Goal: Information Seeking & Learning: Learn about a topic

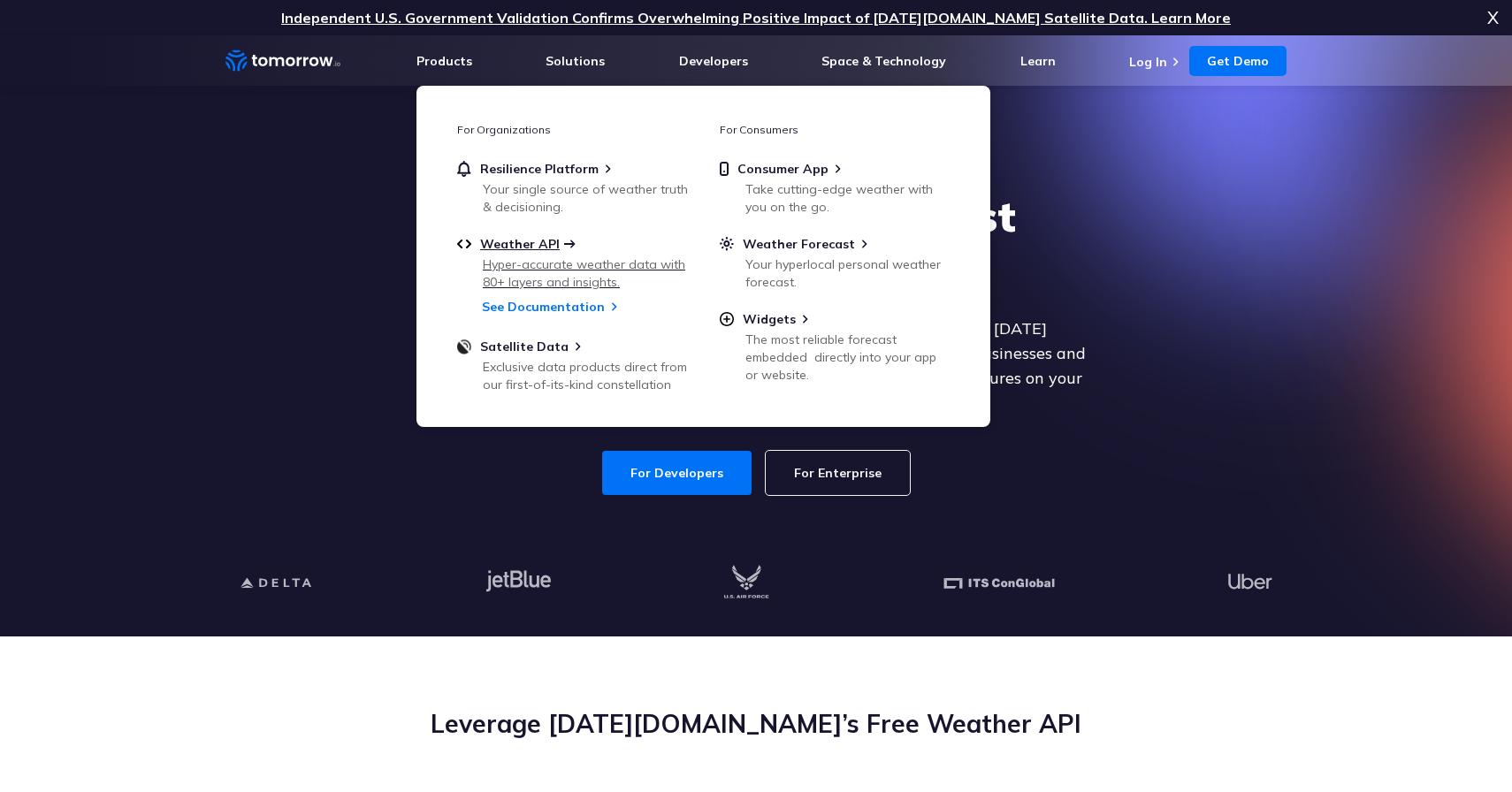
click at [511, 248] on span "Weather API" at bounding box center [520, 244] width 79 height 16
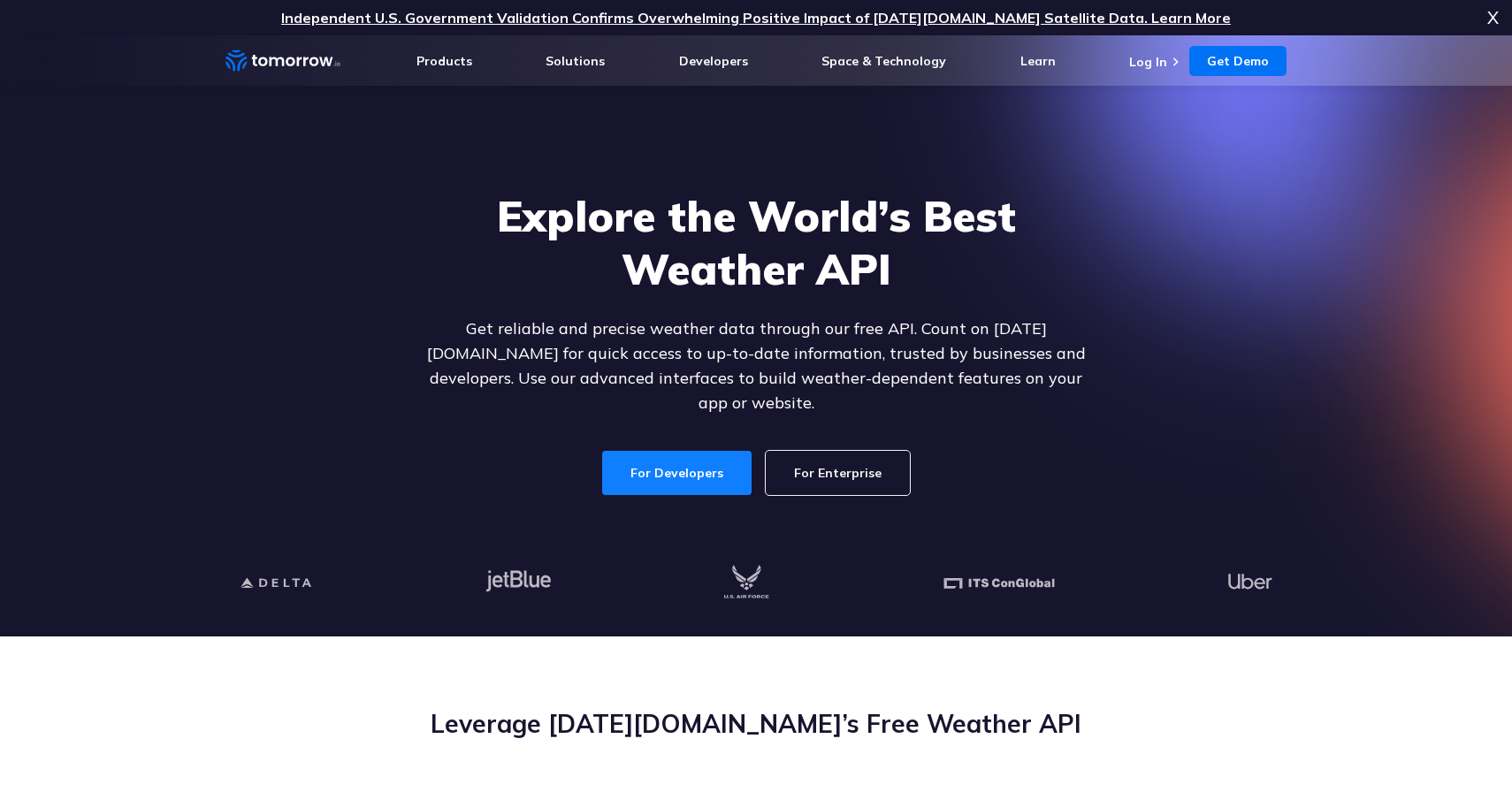
click at [654, 457] on link "For Developers" at bounding box center [677, 473] width 149 height 44
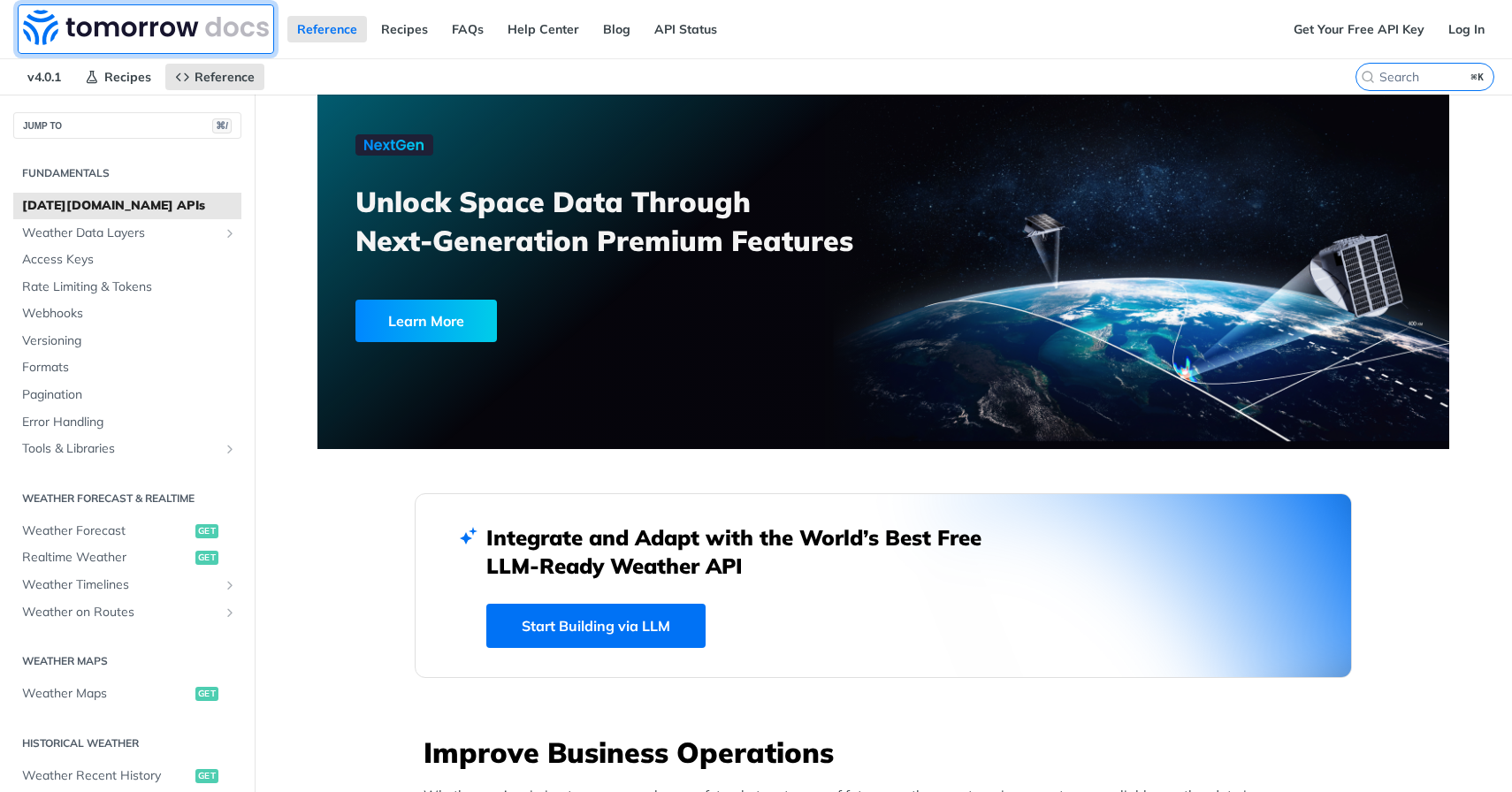
click at [142, 37] on img at bounding box center [146, 26] width 246 height 35
click at [1460, 33] on link "Log In" at bounding box center [1466, 29] width 56 height 26
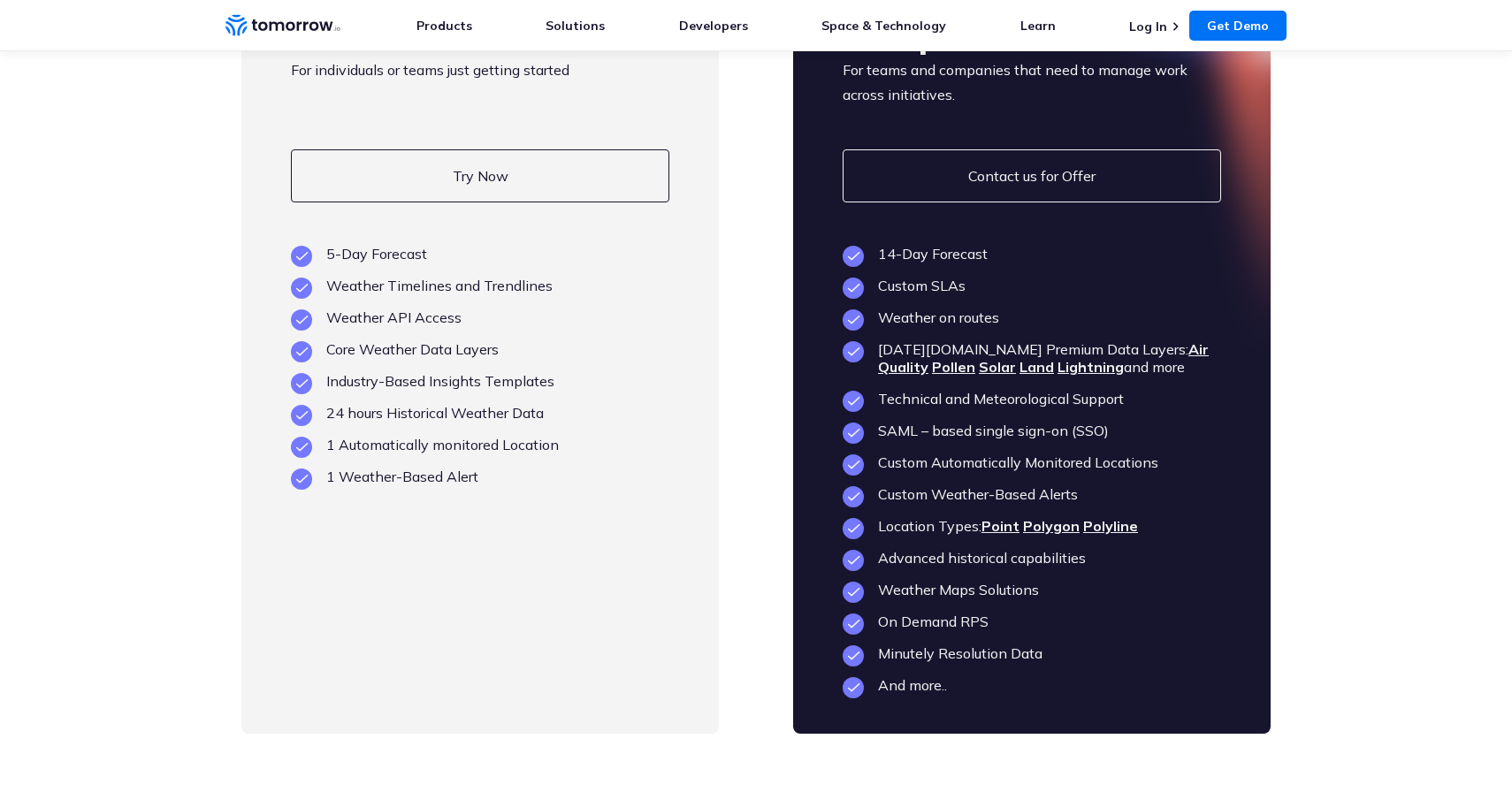
scroll to position [4194, 0]
drag, startPoint x: 463, startPoint y: 362, endPoint x: 293, endPoint y: 353, distance: 170.2
click at [292, 353] on ul "5-Day Forecast Weather Timelines and Trendlines Weather API Access Core Weather…" at bounding box center [480, 366] width 378 height 240
drag, startPoint x: 326, startPoint y: 323, endPoint x: 651, endPoint y: 338, distance: 325.3
click at [651, 338] on ul "5-Day Forecast Weather Timelines and Trendlines Weather API Access Core Weather…" at bounding box center [480, 366] width 378 height 240
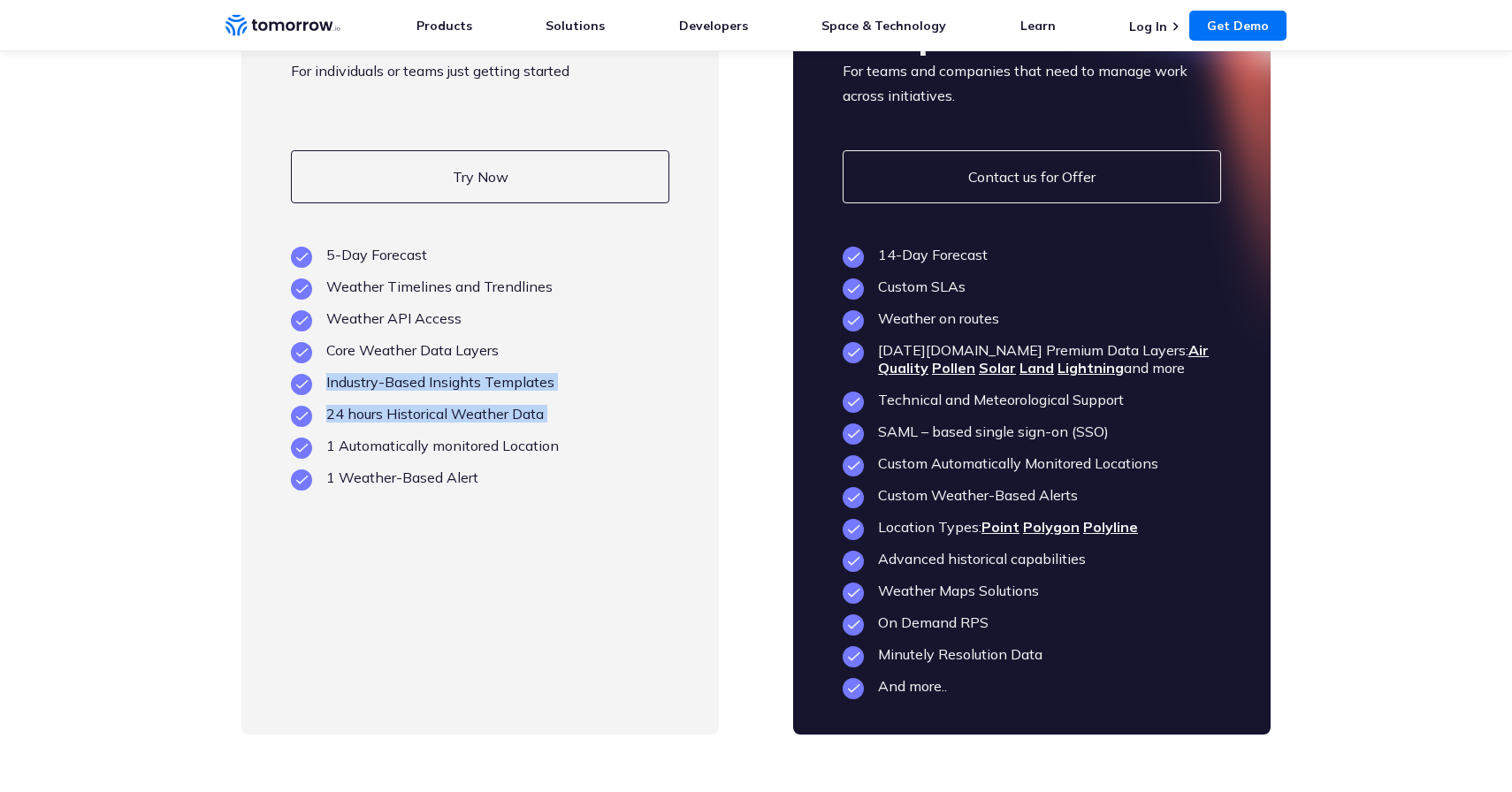
drag, startPoint x: 563, startPoint y: 461, endPoint x: 274, endPoint y: 423, distance: 291.5
click at [273, 423] on div "Free For individuals or teams just getting started Try Now View Key Features 5-…" at bounding box center [479, 359] width 478 height 750
click at [336, 422] on li "24 hours Historical Weather Data" at bounding box center [480, 413] width 378 height 18
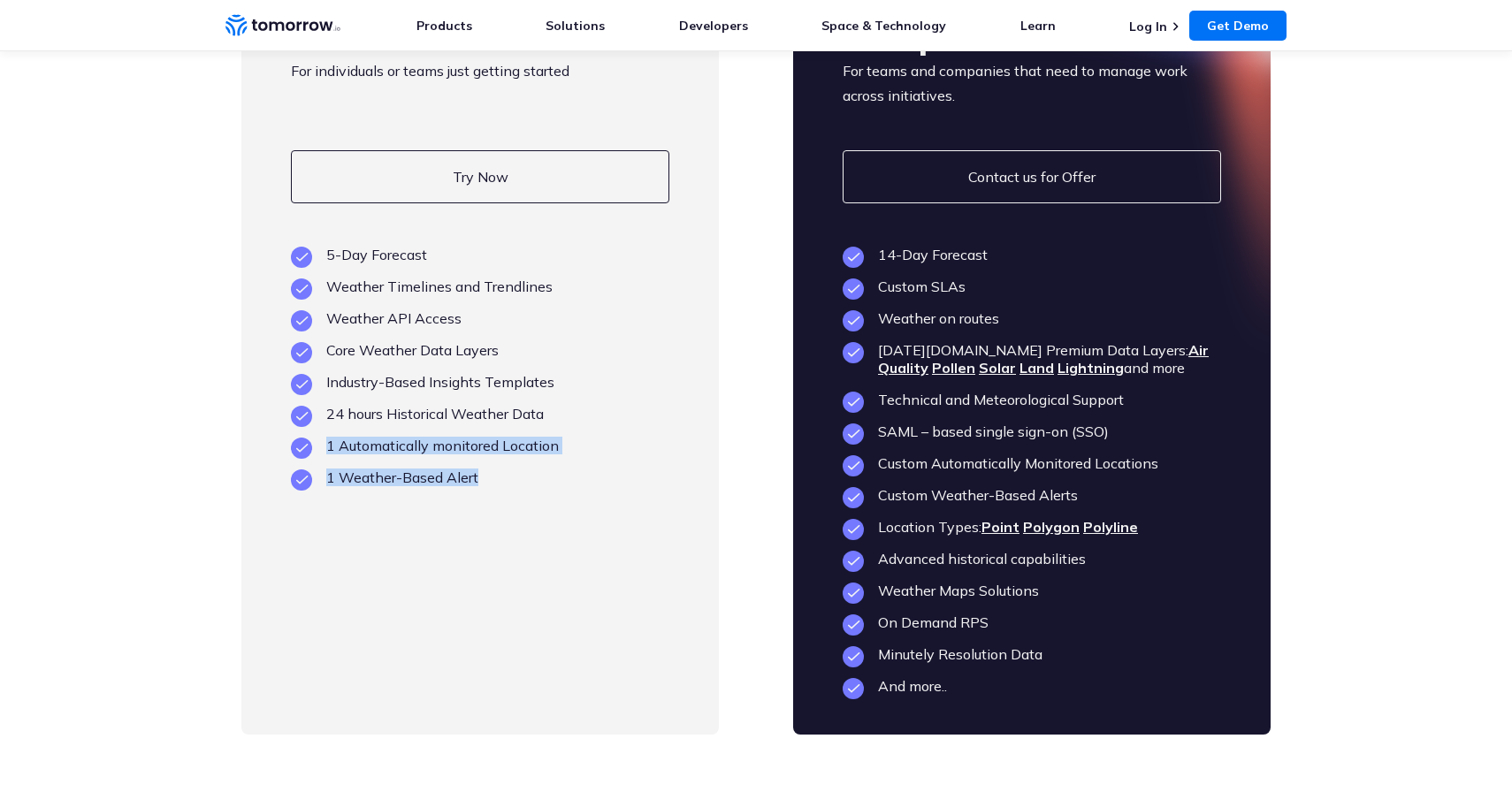
drag, startPoint x: 318, startPoint y: 479, endPoint x: 604, endPoint y: 506, distance: 287.3
click at [605, 486] on ul "5-Day Forecast Weather Timelines and Trendlines Weather API Access Core Weather…" at bounding box center [480, 366] width 378 height 240
click at [547, 527] on div "Free For individuals or teams just getting started Try Now View Key Features 5-…" at bounding box center [479, 359] width 478 height 750
drag, startPoint x: 509, startPoint y: 515, endPoint x: 293, endPoint y: 508, distance: 216.1
click at [293, 486] on li "1 Weather-Based Alert" at bounding box center [480, 476] width 378 height 18
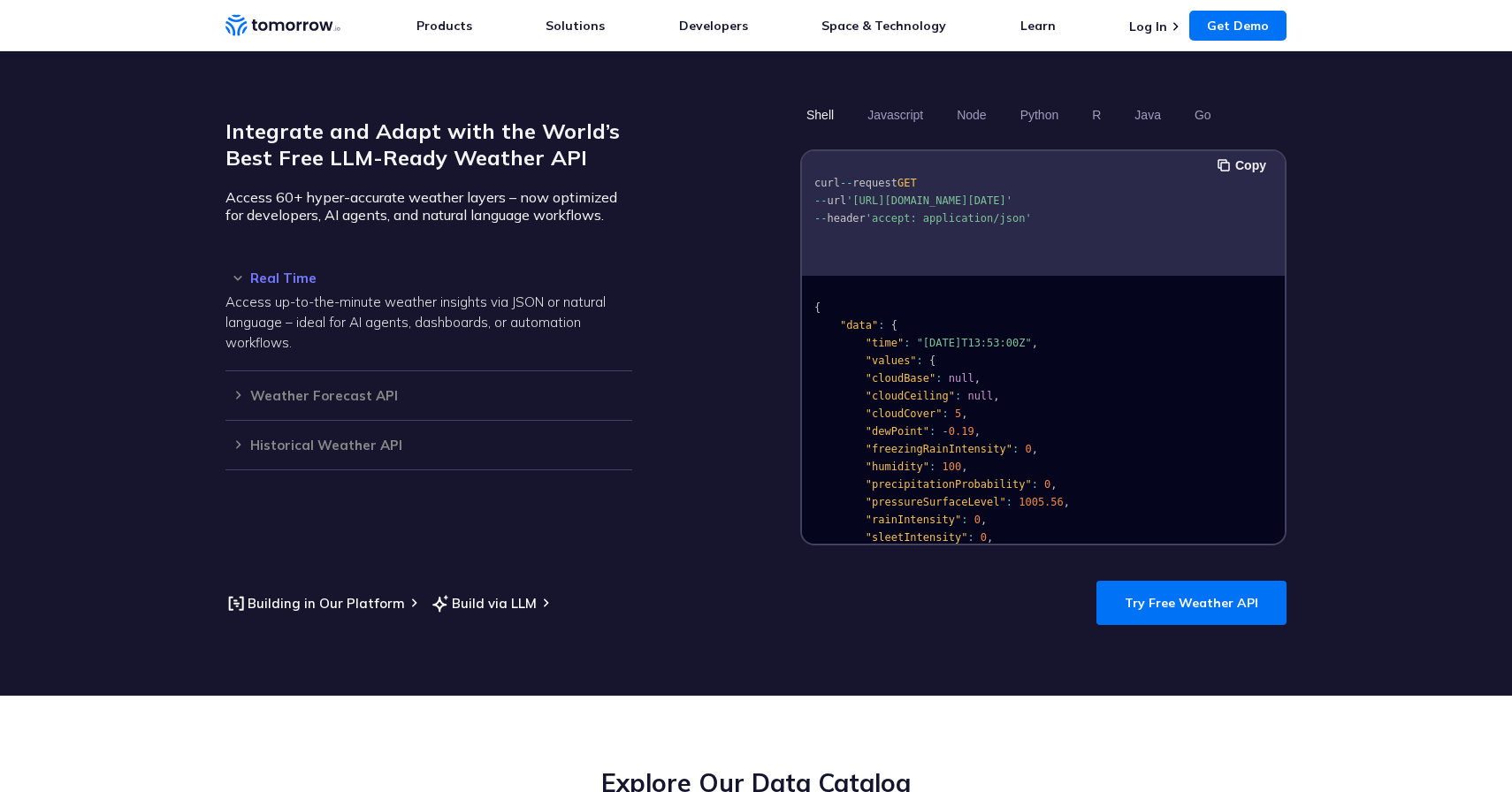
scroll to position [1339, 0]
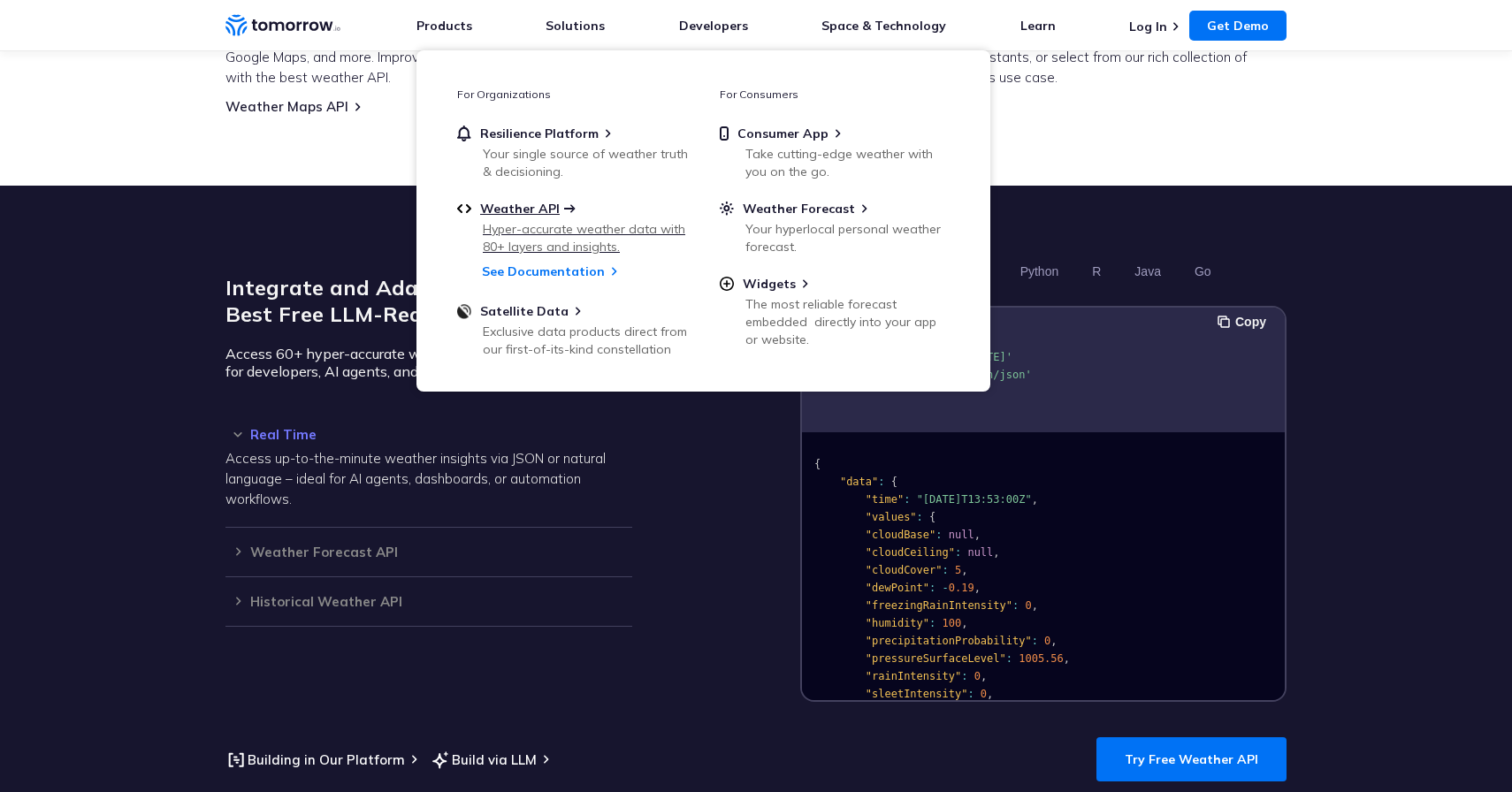
click at [533, 207] on span "Weather API" at bounding box center [520, 208] width 79 height 16
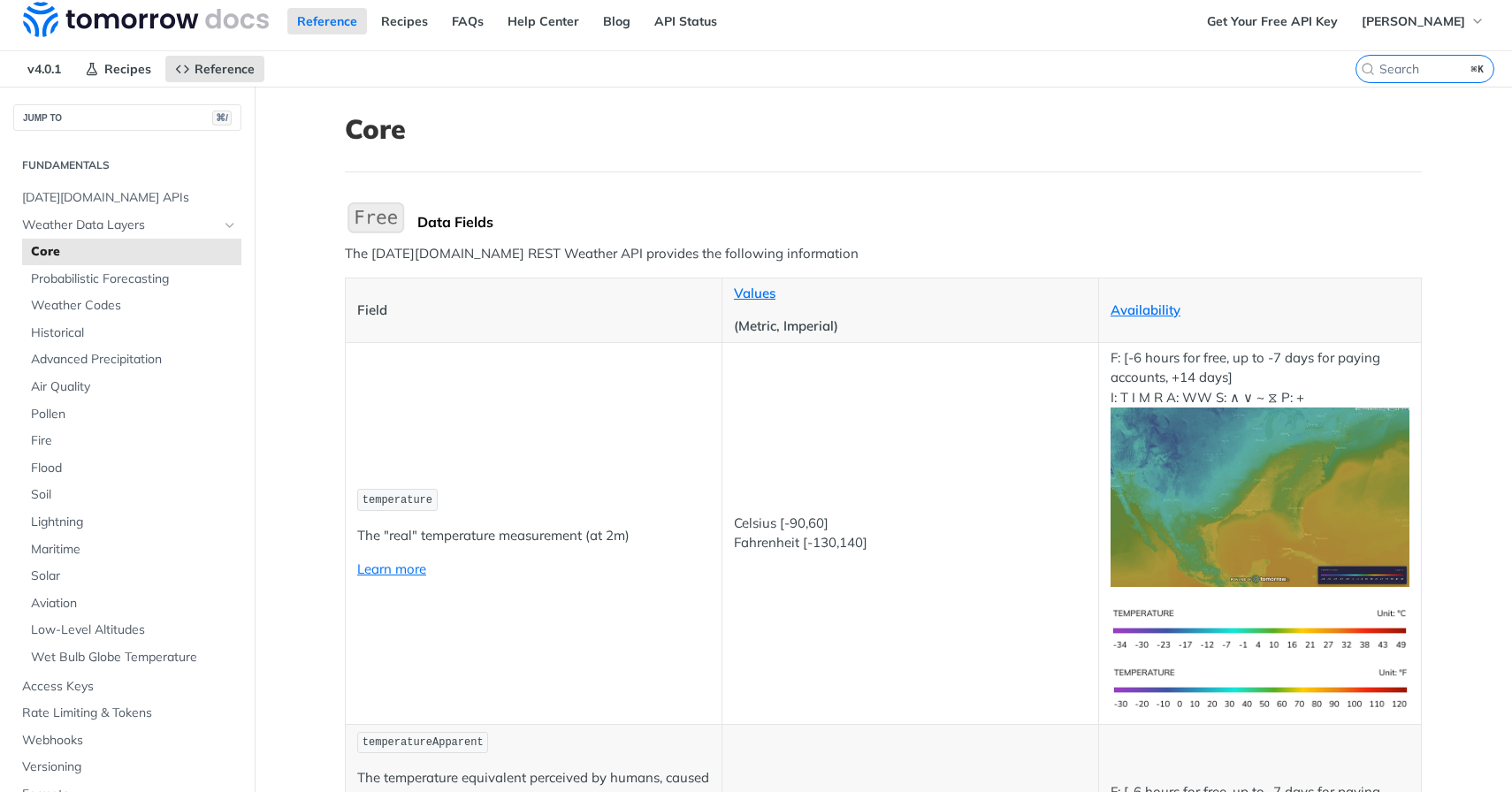
scroll to position [9, 0]
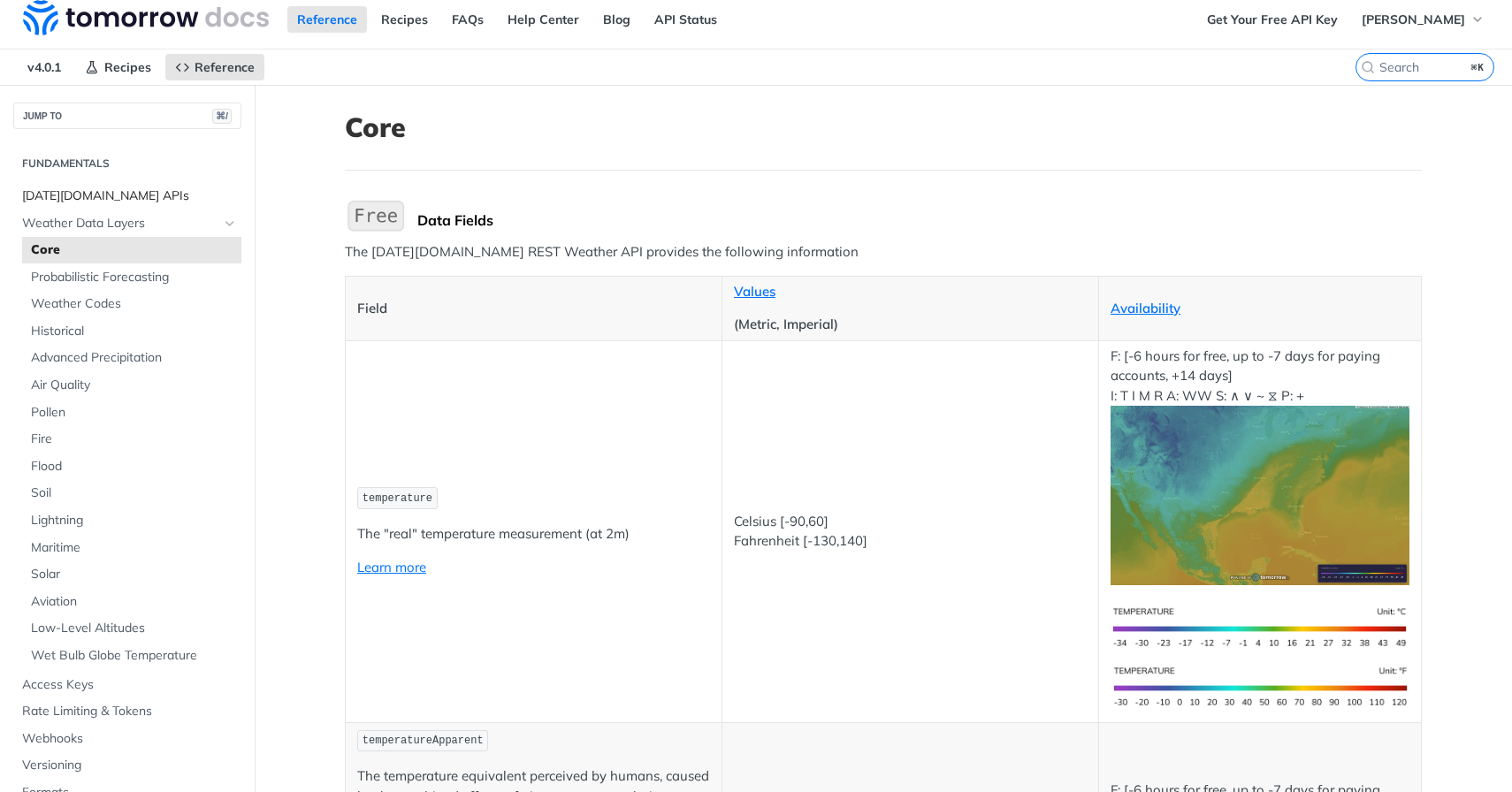
click at [138, 199] on span "[DATE][DOMAIN_NAME] APIs" at bounding box center [129, 196] width 215 height 18
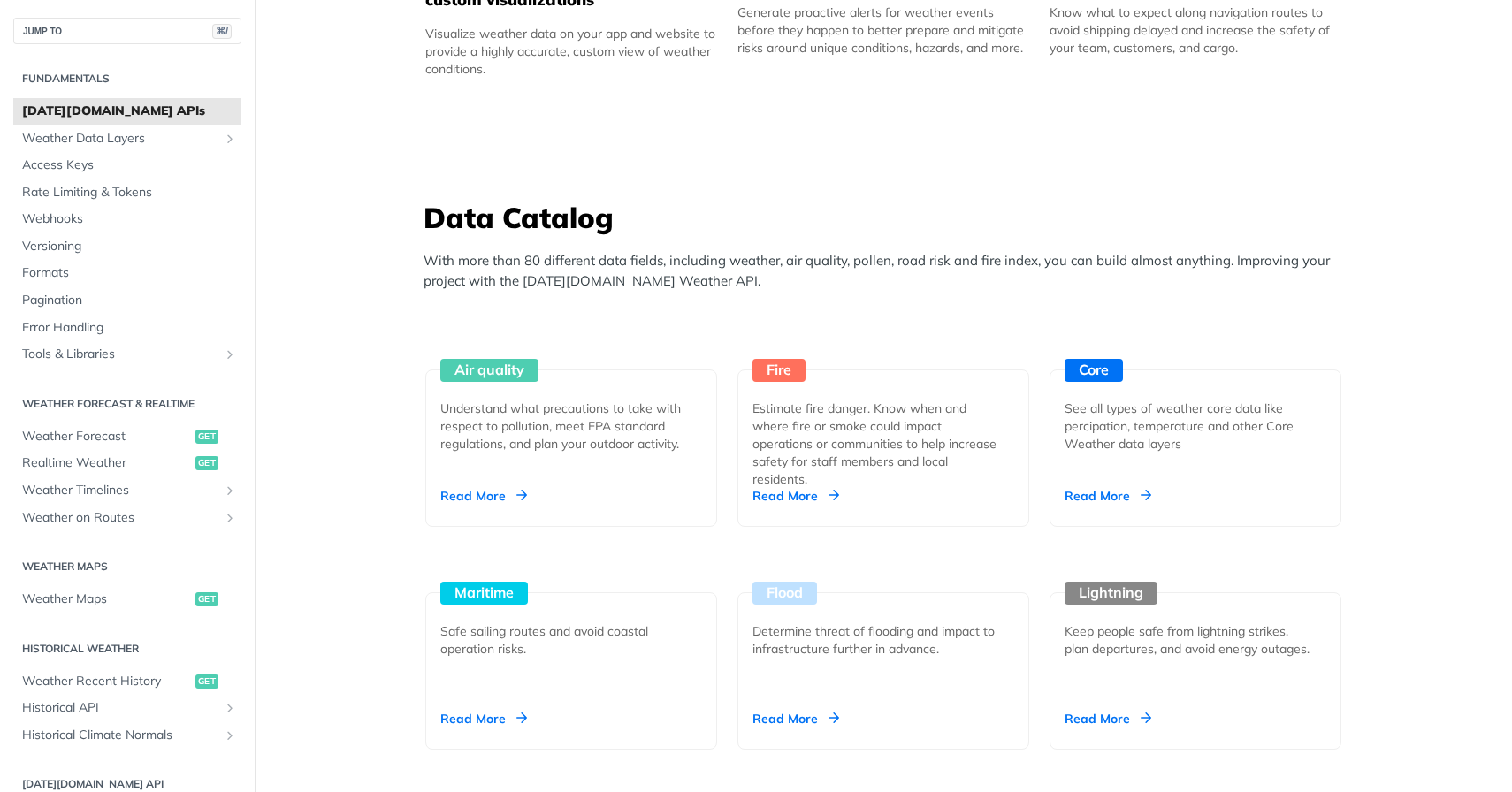
scroll to position [1383, 0]
click at [95, 712] on span "Historical API" at bounding box center [120, 707] width 197 height 18
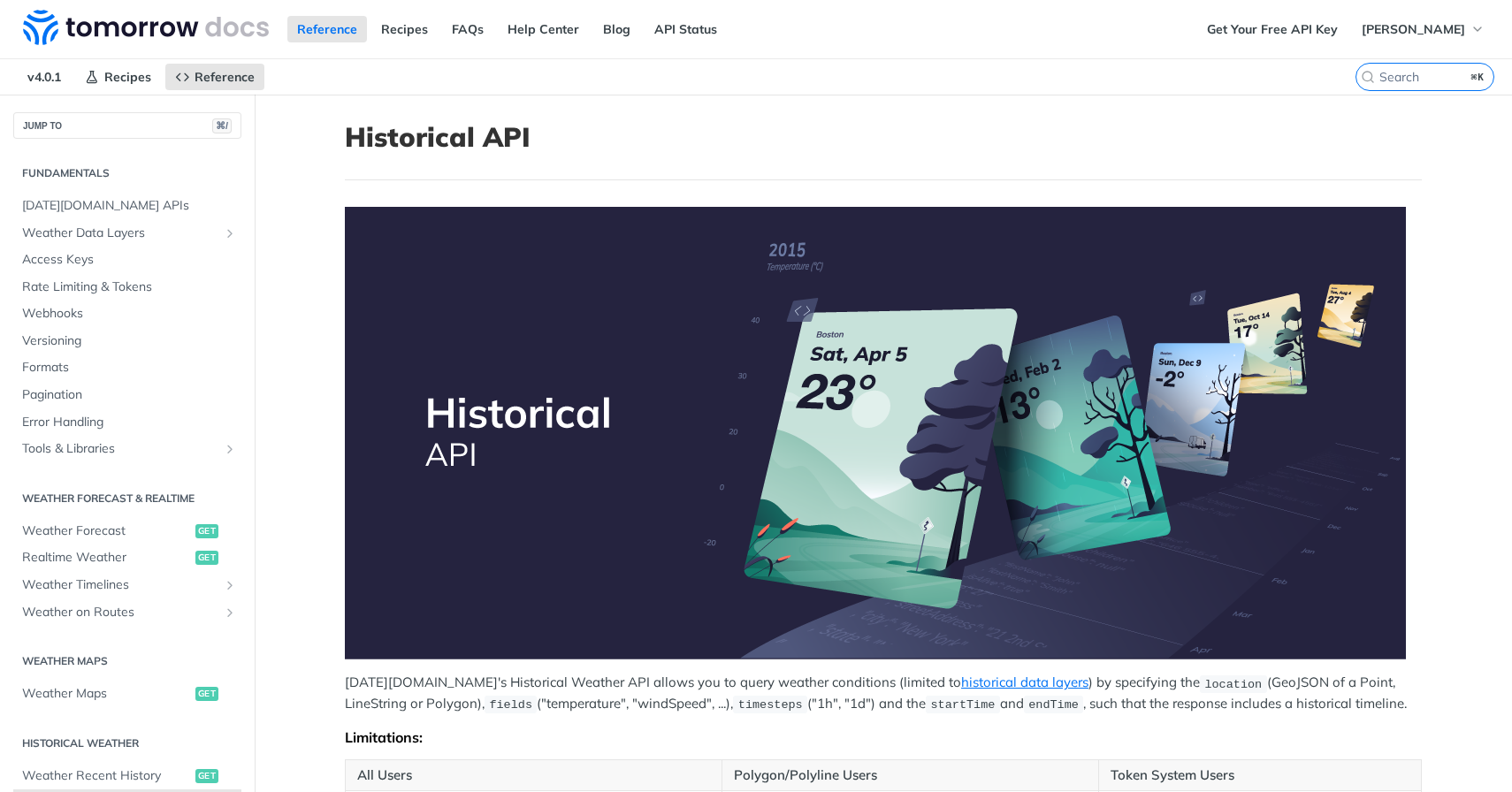
scroll to position [2, 0]
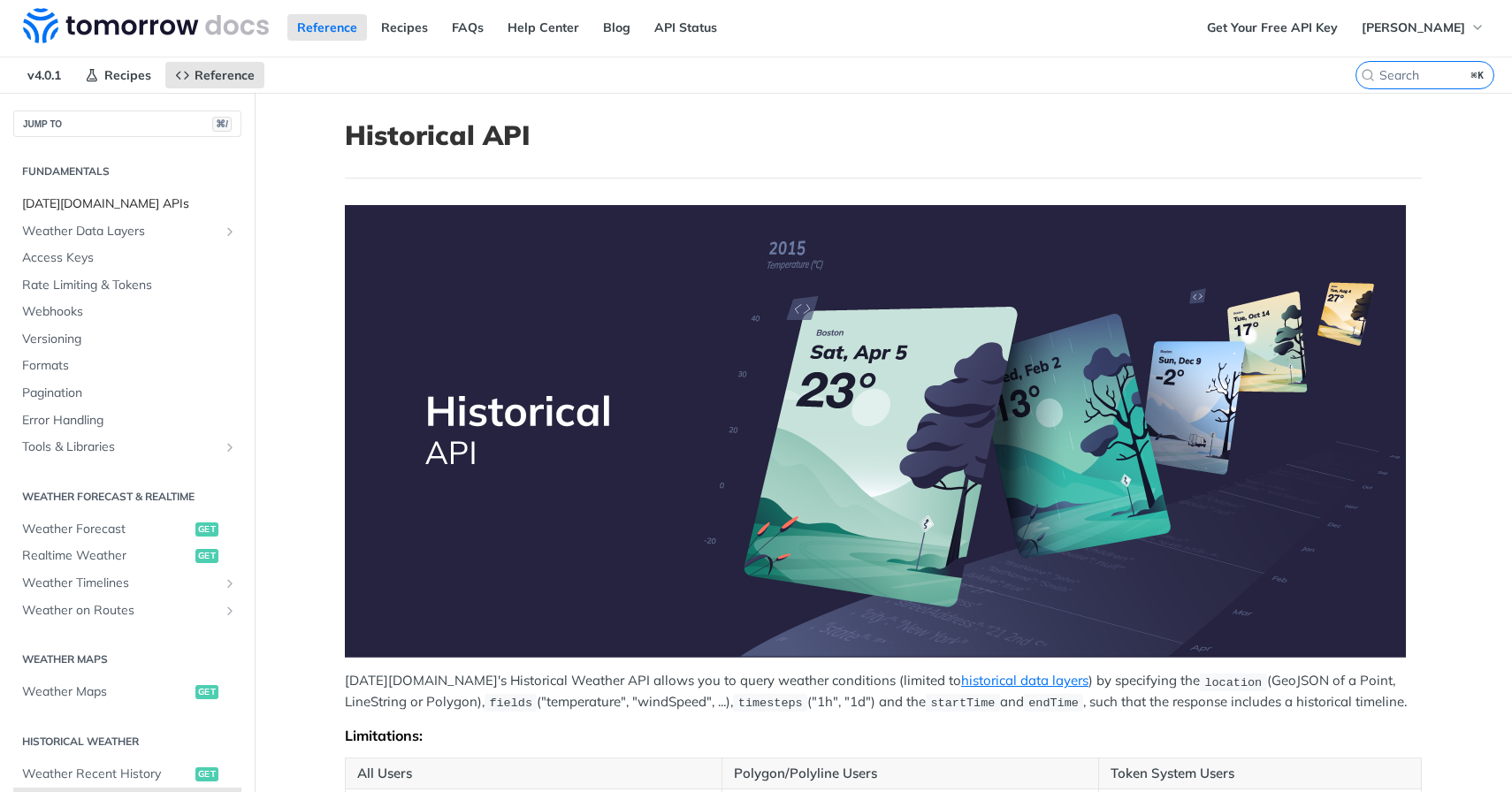
click at [111, 205] on span "[DATE][DOMAIN_NAME] APIs" at bounding box center [129, 204] width 215 height 18
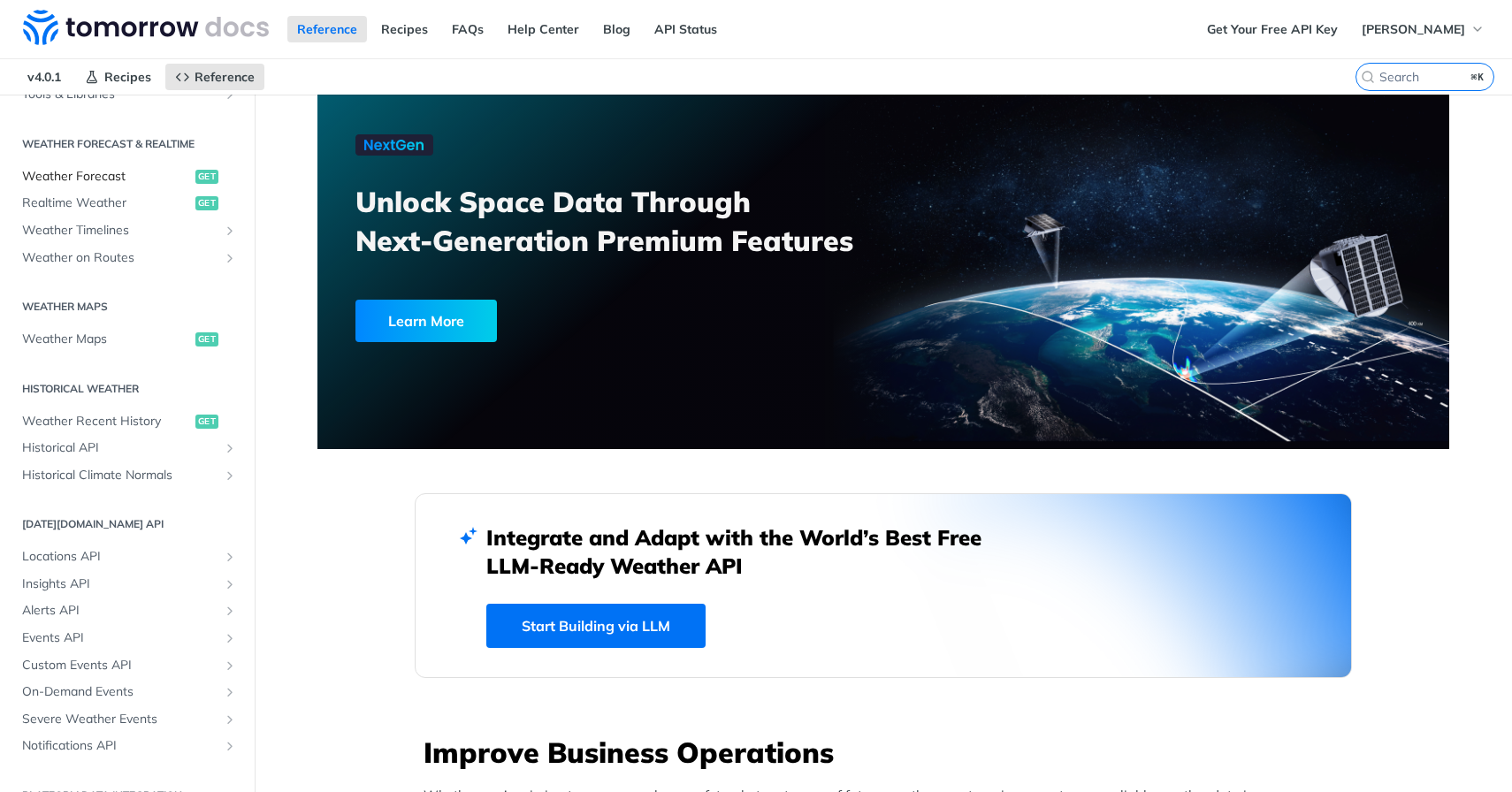
scroll to position [382, 0]
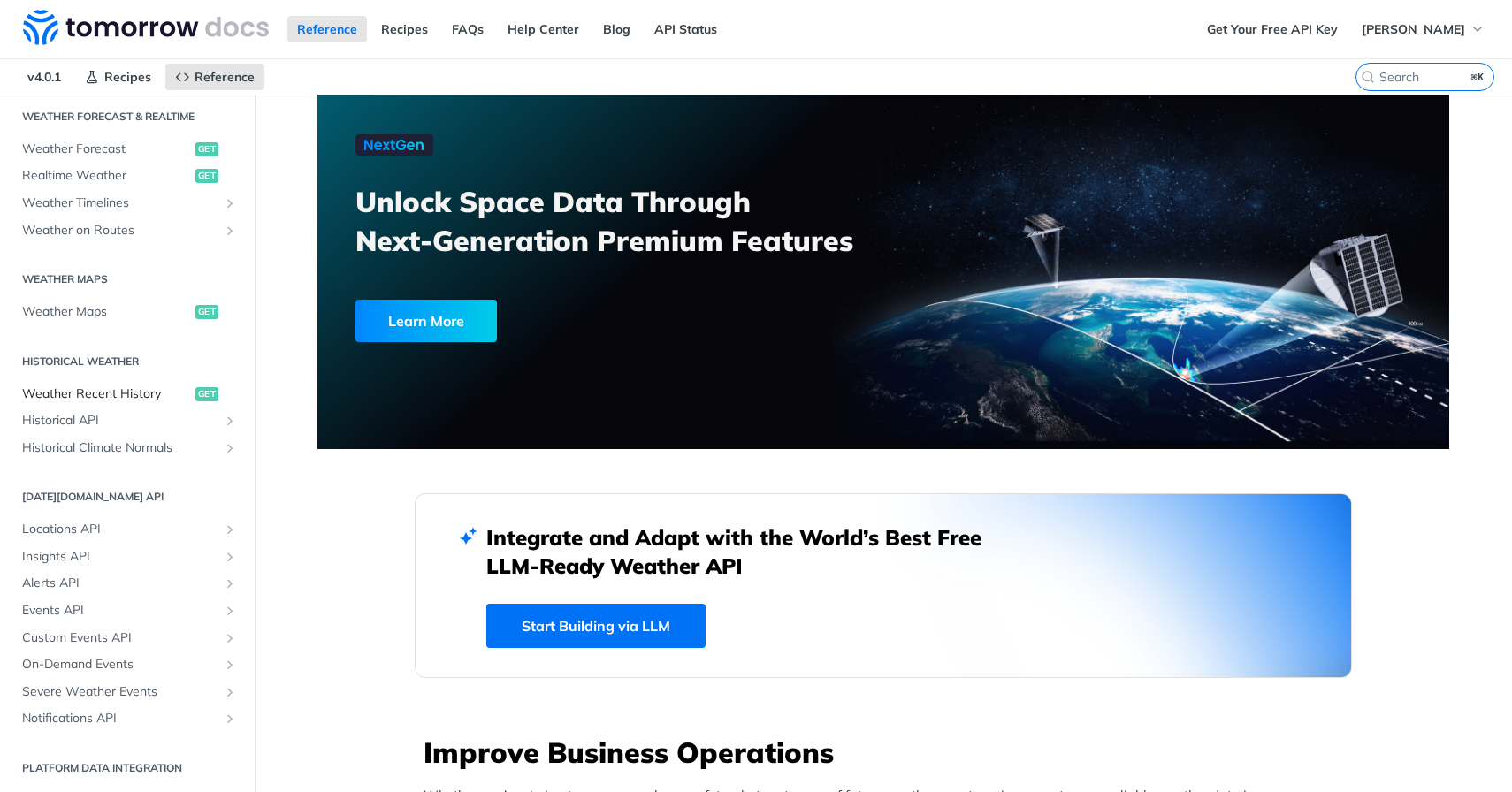
click at [110, 398] on span "Weather Recent History" at bounding box center [106, 394] width 169 height 18
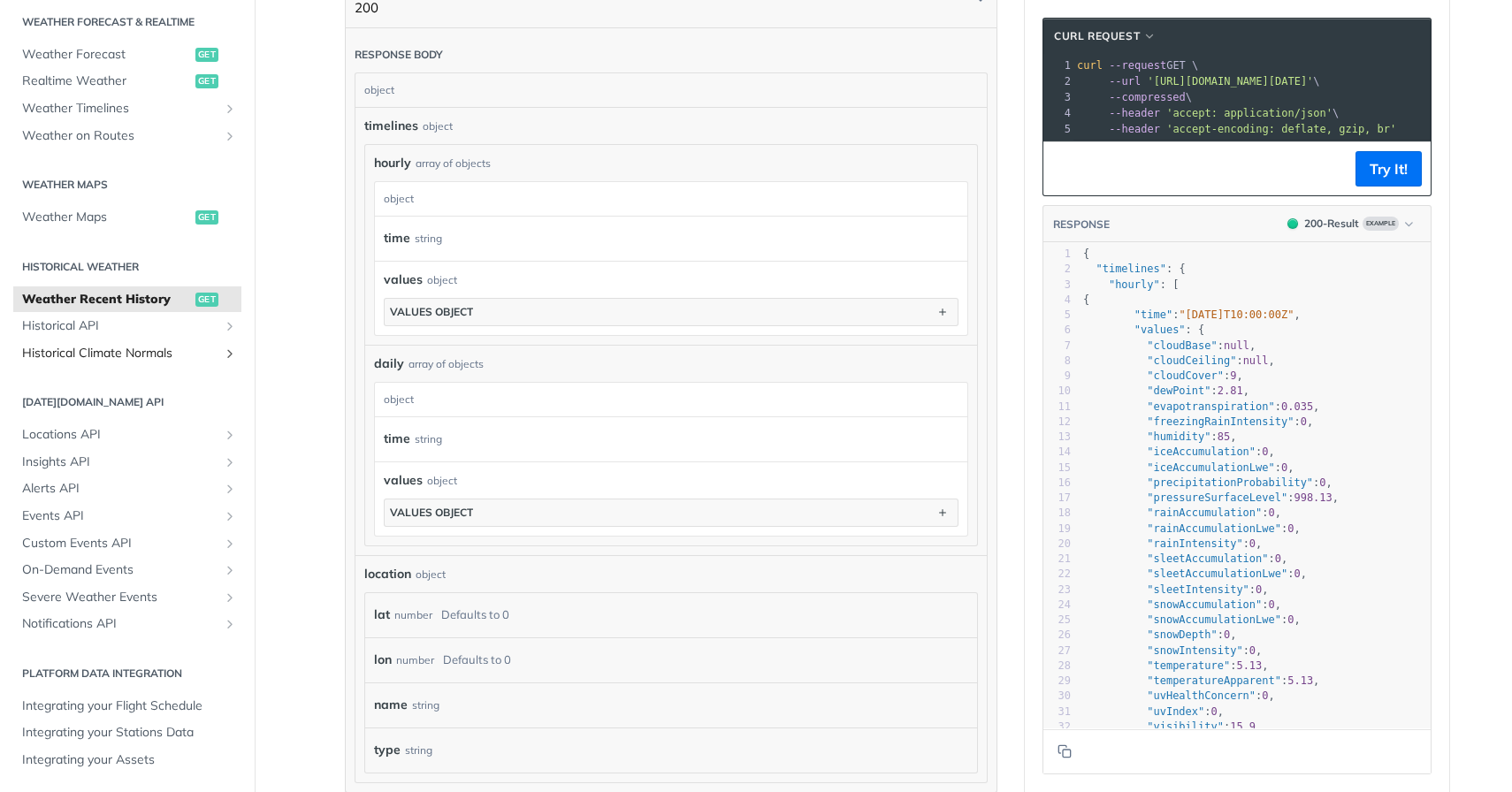
scroll to position [950, 0]
click at [189, 340] on link "Historical Climate Normals" at bounding box center [127, 353] width 228 height 26
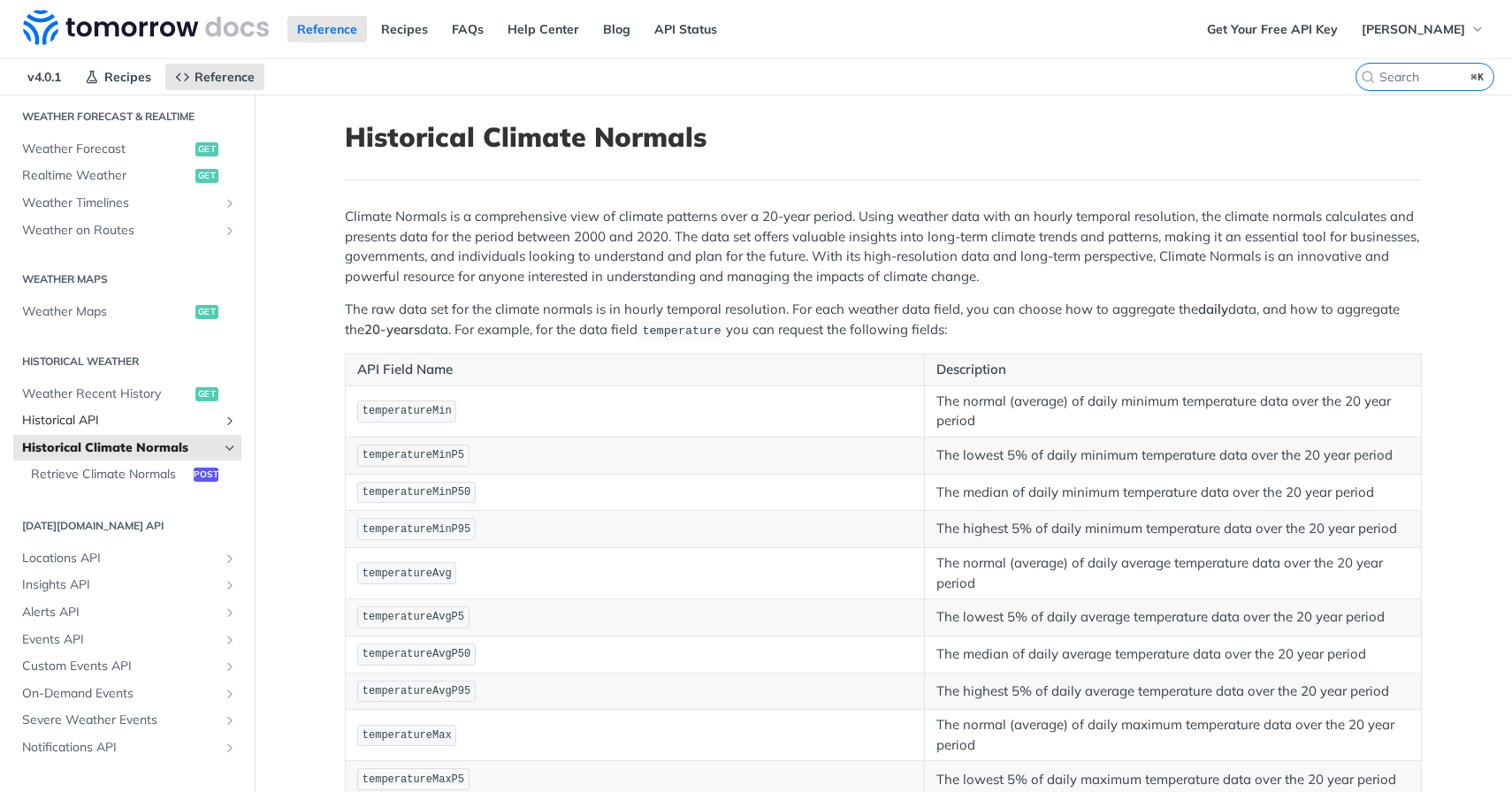
click at [221, 419] on link "Historical API" at bounding box center [127, 421] width 228 height 26
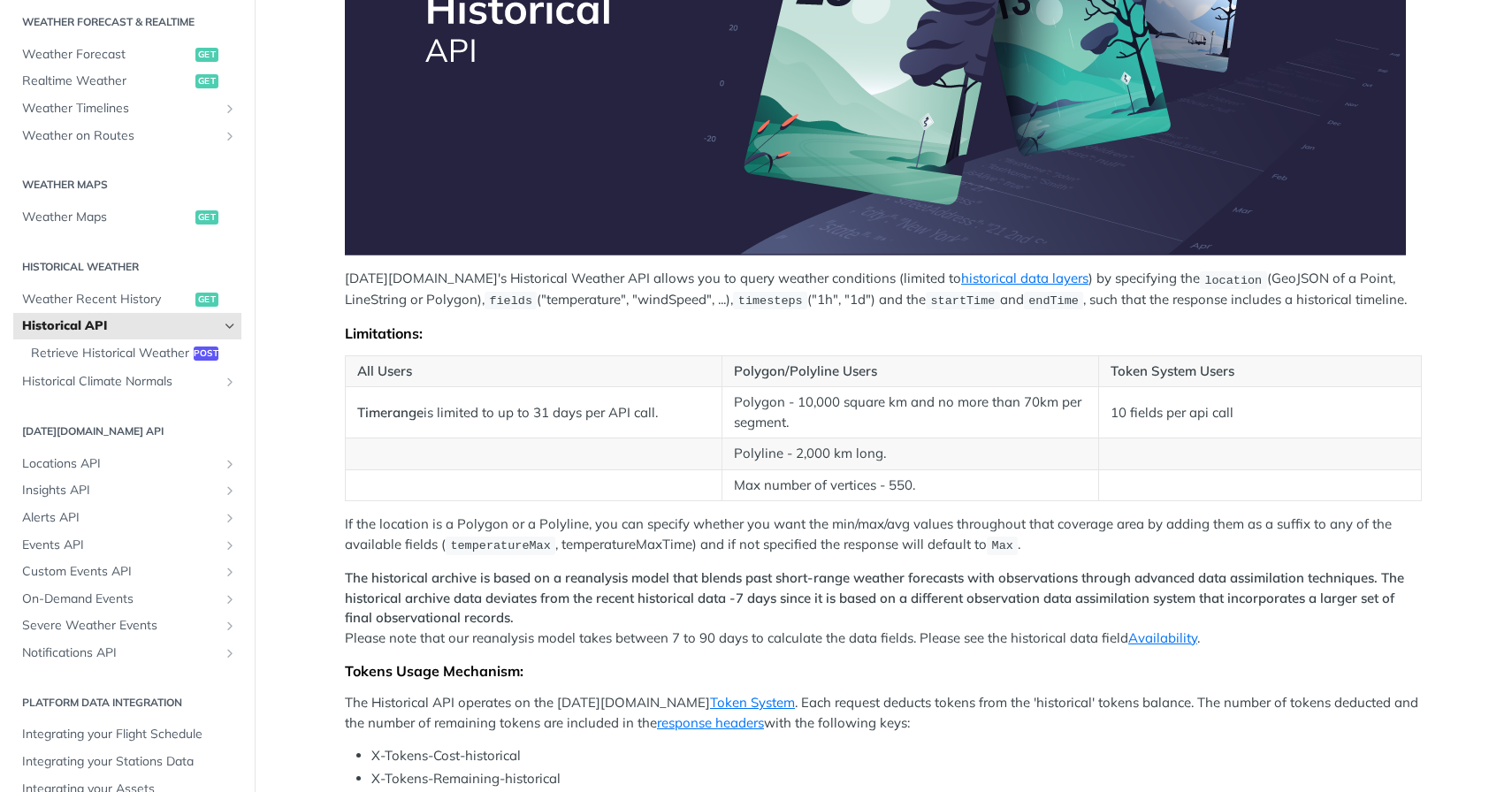
scroll to position [382, 0]
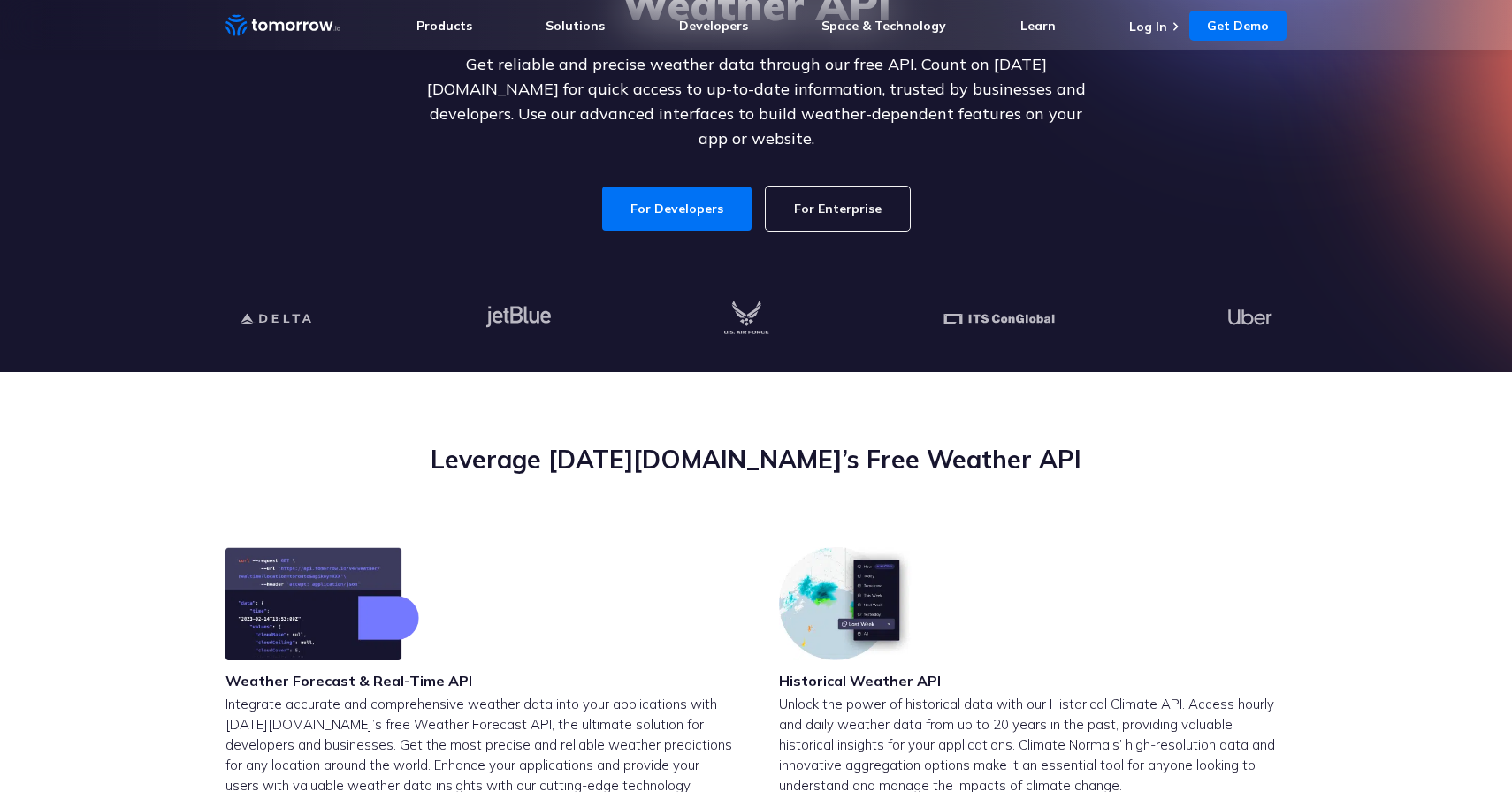
scroll to position [373, 0]
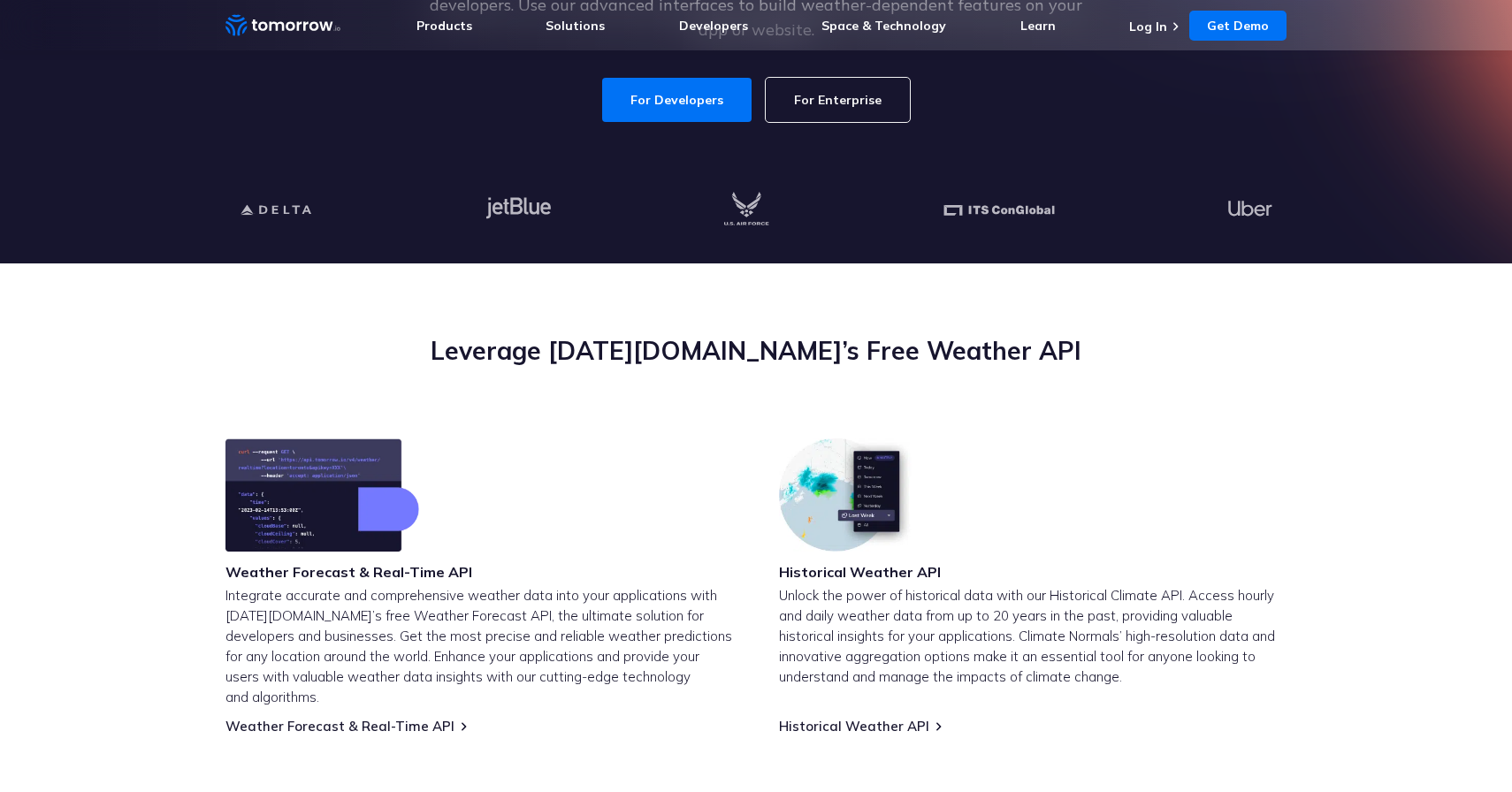
click at [849, 88] on link "For Enterprise" at bounding box center [838, 99] width 144 height 44
